Goal: Task Accomplishment & Management: Use online tool/utility

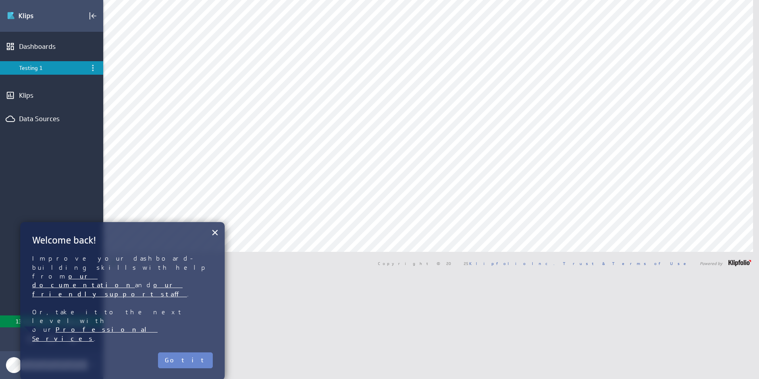
click at [204, 352] on button "Got it" at bounding box center [185, 360] width 55 height 16
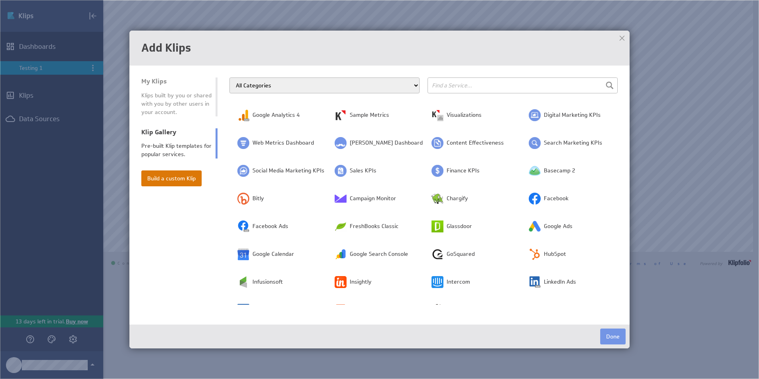
click at [160, 182] on button "Build a custom Klip" at bounding box center [171, 178] width 60 height 16
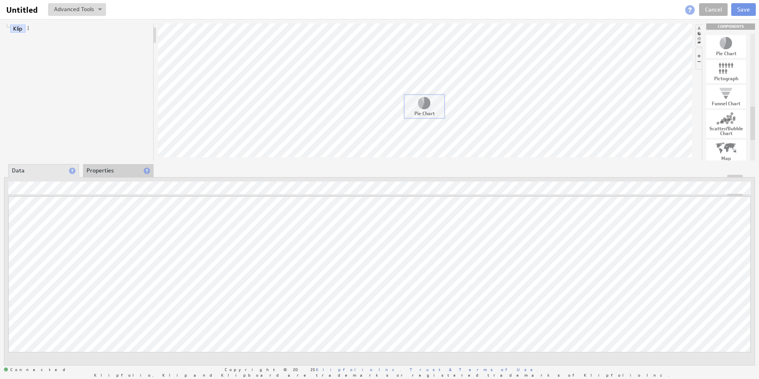
drag, startPoint x: 734, startPoint y: 46, endPoint x: 432, endPoint y: 106, distance: 308.0
click at [35, 60] on link "Labels" at bounding box center [34, 60] width 22 height 8
click at [31, 47] on link "Values" at bounding box center [34, 50] width 23 height 8
click at [32, 62] on link "Labels" at bounding box center [34, 60] width 22 height 8
click at [0, 192] on html "Help Untitled Untitled View Klip Source Code Alt+U Create New Variable... Manag…" at bounding box center [379, 189] width 759 height 379
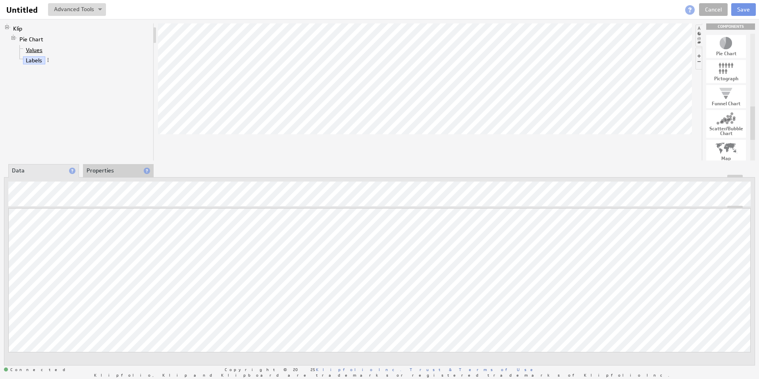
click at [35, 52] on link "Values" at bounding box center [34, 50] width 23 height 8
click at [40, 63] on link "Labels" at bounding box center [34, 60] width 22 height 8
click at [0, 185] on html "Help Untitled Untitled View Klip Source Code Alt+U Create New Variable... Manag…" at bounding box center [379, 189] width 759 height 379
click at [38, 49] on link "Values" at bounding box center [34, 50] width 23 height 8
click at [37, 60] on link "Labels" at bounding box center [34, 60] width 22 height 8
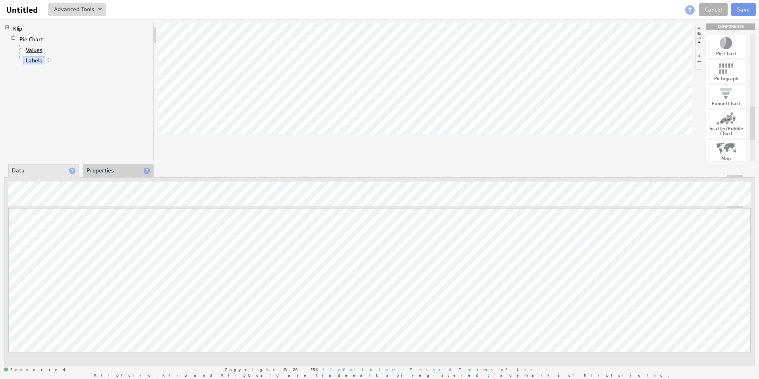
click at [35, 50] on link "Values" at bounding box center [34, 50] width 23 height 8
